Goal: Check status

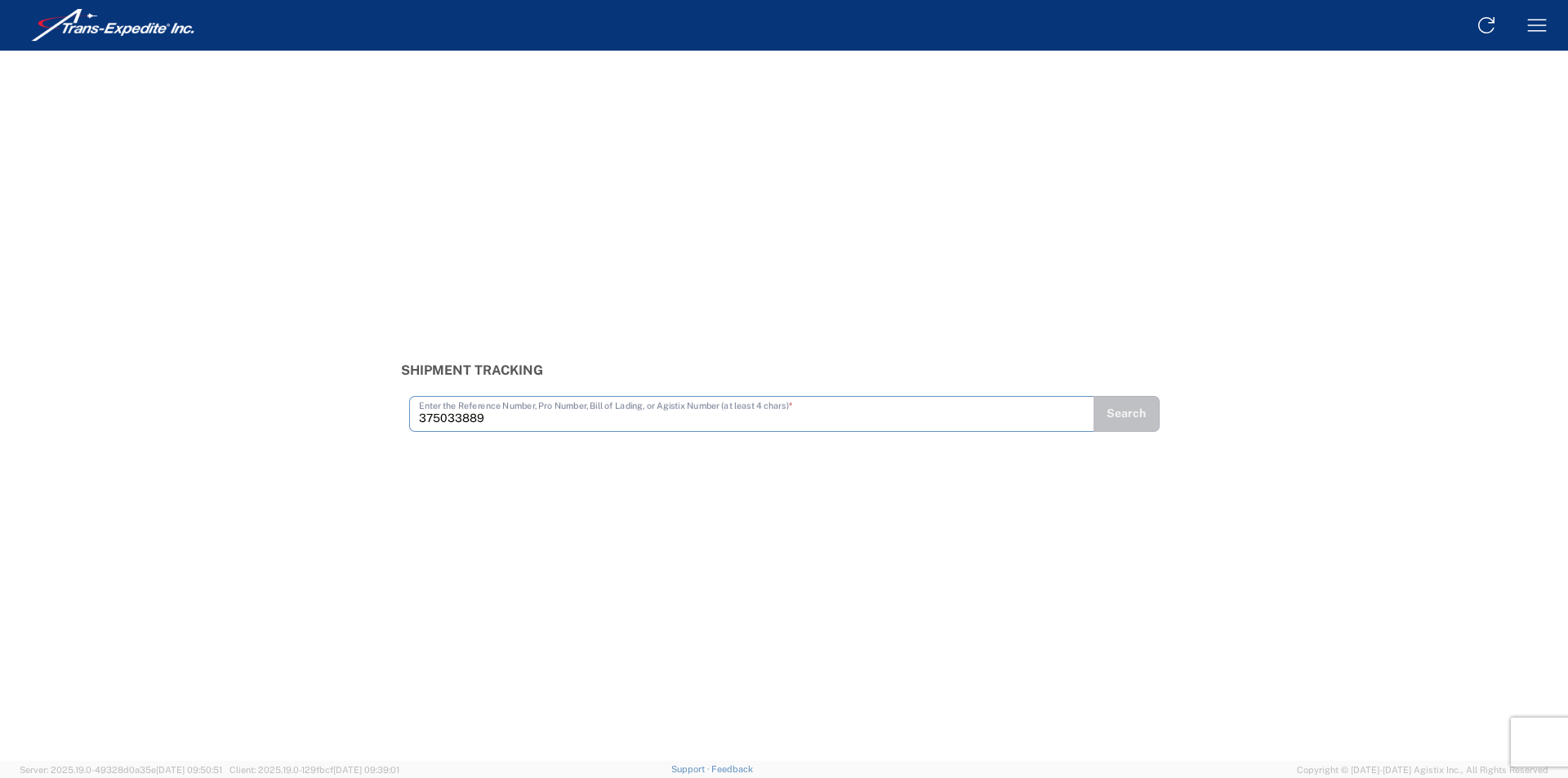
type input "375033889"
type input "375033951"
type input "375034027"
